Goal: Task Accomplishment & Management: Use online tool/utility

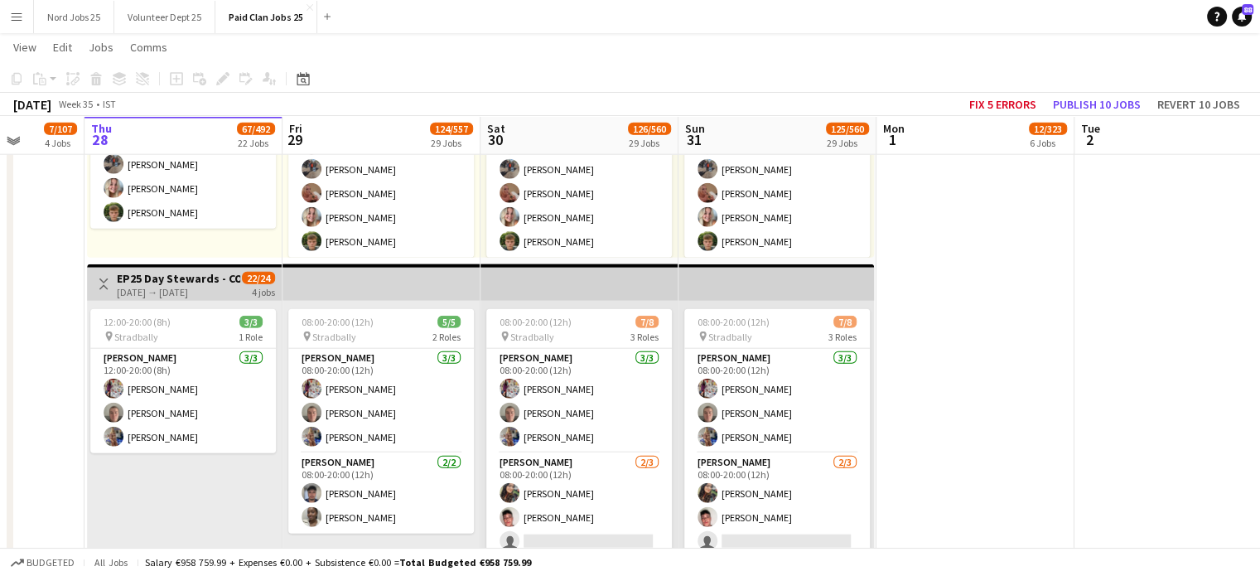
scroll to position [3923, 0]
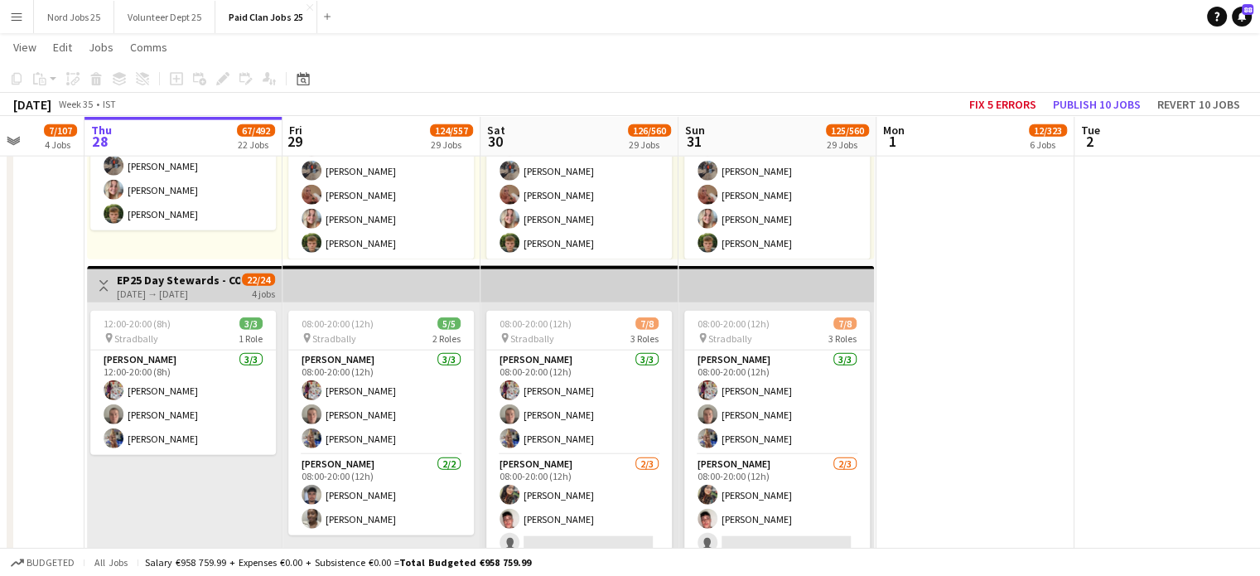
click at [625, 280] on app-top-bar at bounding box center [579, 284] width 198 height 36
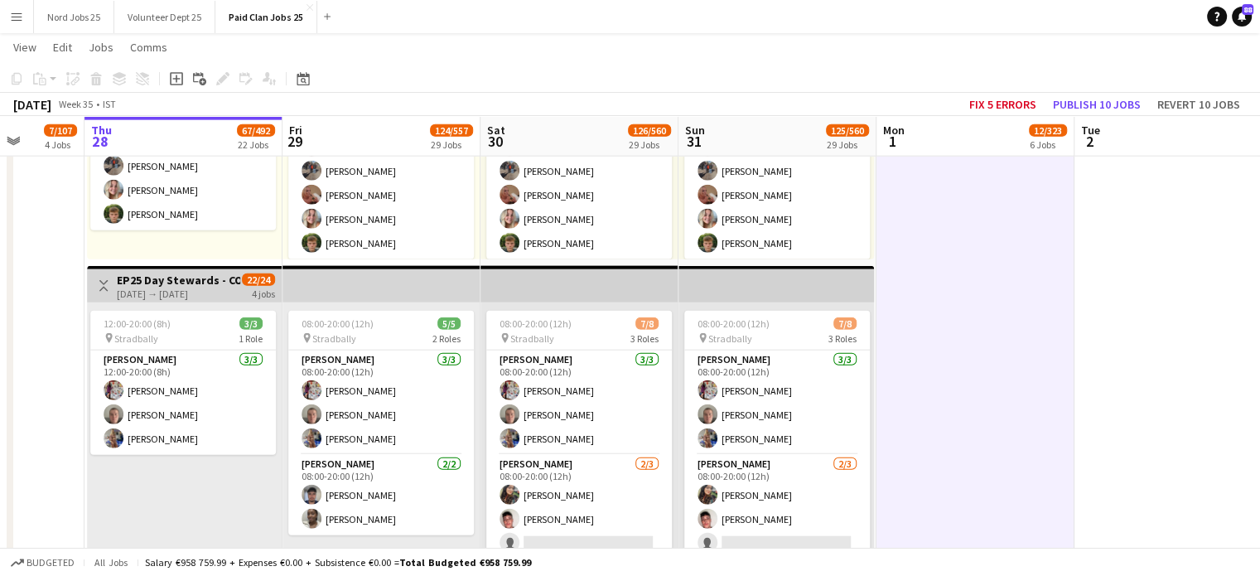
click at [552, 284] on app-top-bar at bounding box center [579, 284] width 198 height 36
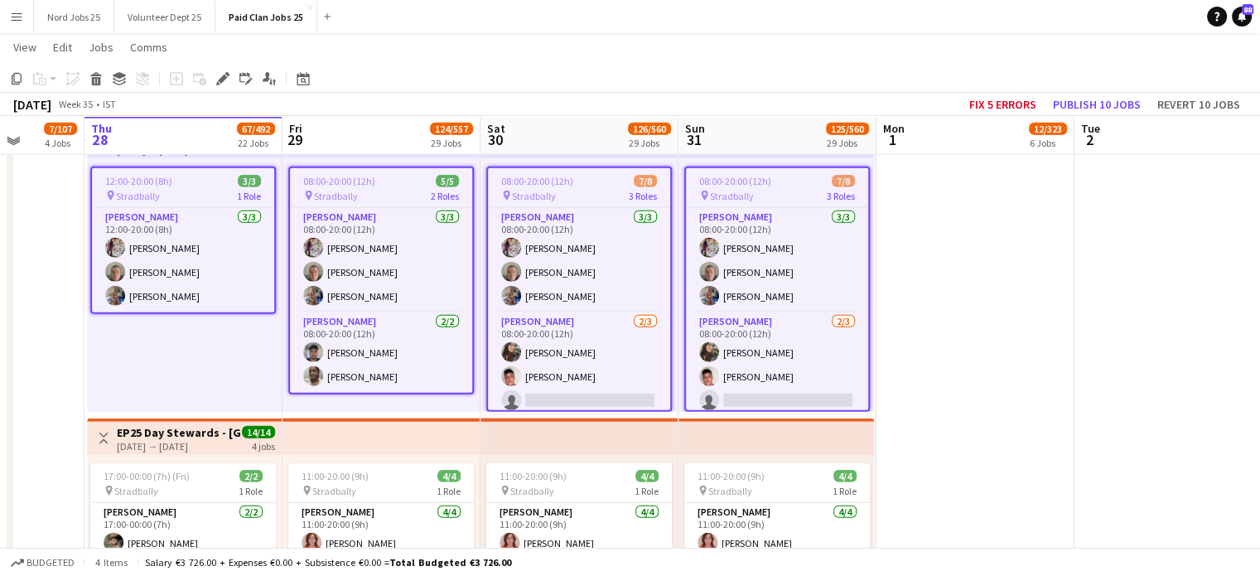
scroll to position [4066, 0]
